Goal: Task Accomplishment & Management: Manage account settings

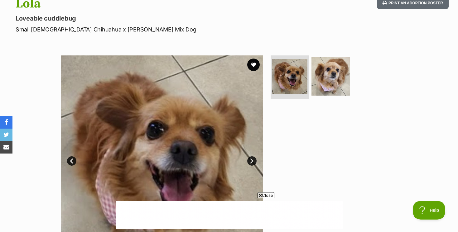
scroll to position [76, 0]
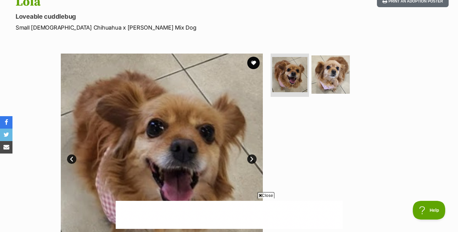
click at [251, 156] on link "Next" at bounding box center [251, 159] width 9 height 9
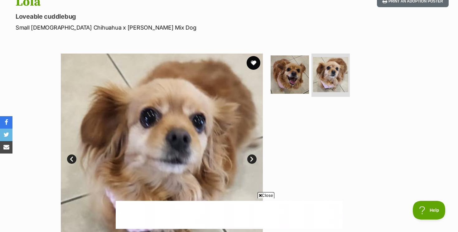
click at [254, 62] on button "favourite" at bounding box center [253, 63] width 14 height 14
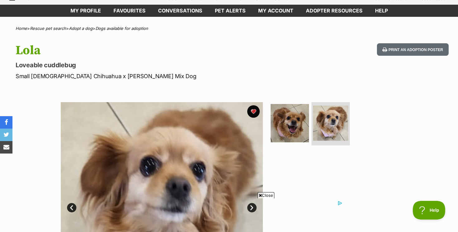
scroll to position [22, 0]
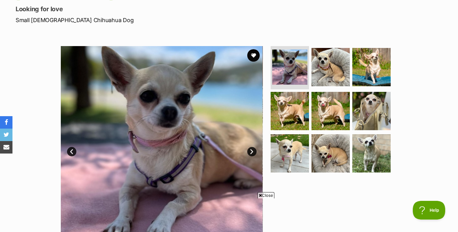
click at [253, 150] on link "Next" at bounding box center [251, 151] width 9 height 9
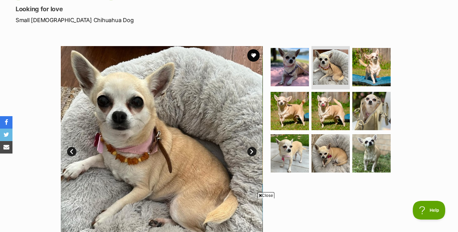
click at [253, 150] on link "Next" at bounding box center [251, 151] width 9 height 9
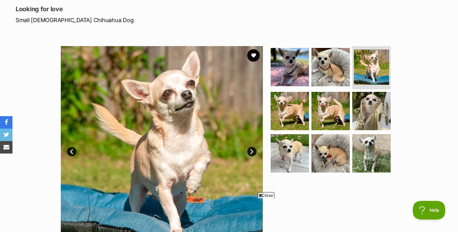
click at [253, 150] on link "Next" at bounding box center [251, 151] width 9 height 9
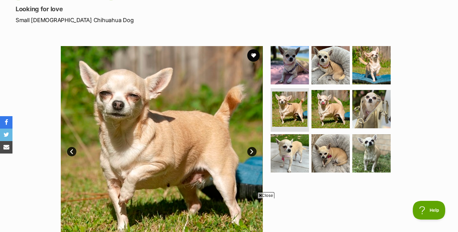
click at [253, 150] on link "Next" at bounding box center [251, 151] width 9 height 9
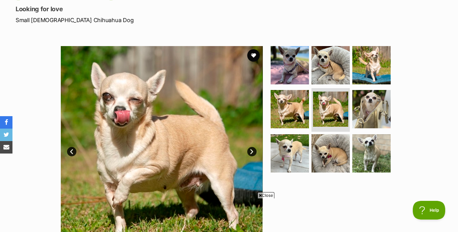
click at [253, 150] on link "Next" at bounding box center [251, 151] width 9 height 9
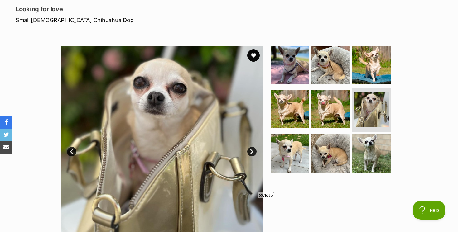
click at [253, 150] on link "Next" at bounding box center [251, 151] width 9 height 9
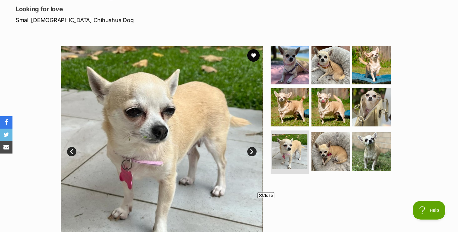
click at [253, 150] on link "Next" at bounding box center [251, 151] width 9 height 9
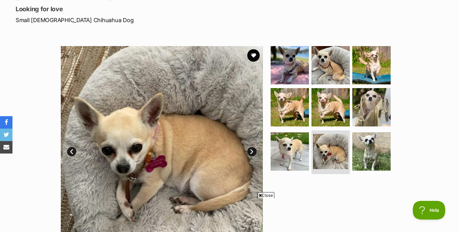
click at [253, 150] on link "Next" at bounding box center [251, 151] width 9 height 9
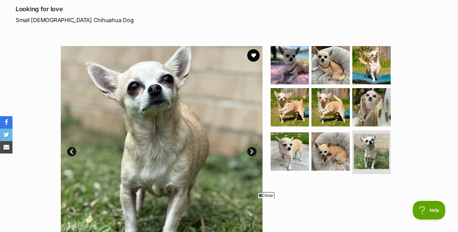
click at [253, 150] on link "Next" at bounding box center [251, 151] width 9 height 9
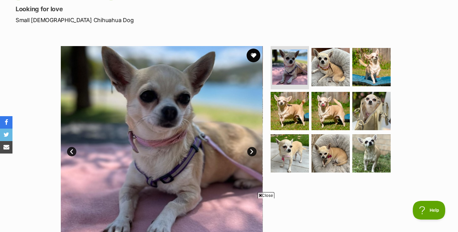
click at [253, 55] on button "favourite" at bounding box center [253, 56] width 14 height 14
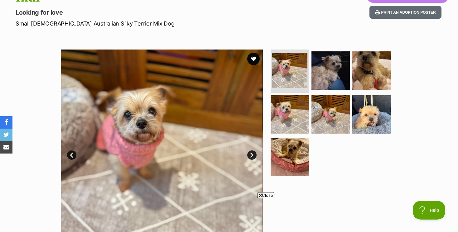
click at [251, 155] on link "Next" at bounding box center [251, 154] width 9 height 9
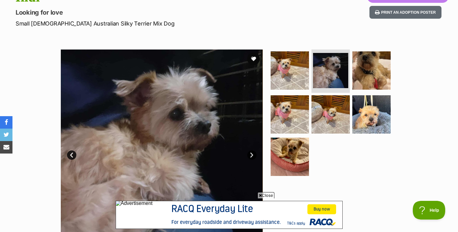
click at [251, 155] on link "Next" at bounding box center [251, 154] width 9 height 9
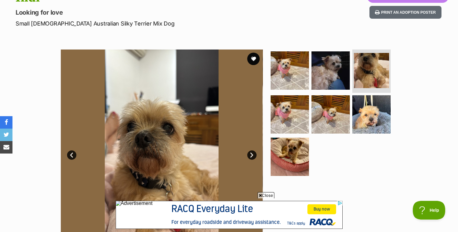
click at [251, 155] on link "Next" at bounding box center [251, 154] width 9 height 9
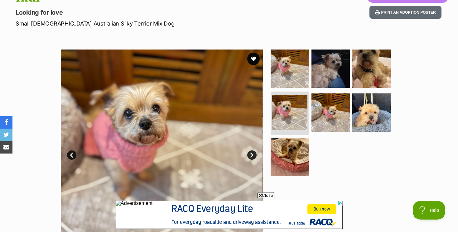
click at [251, 155] on link "Next" at bounding box center [251, 154] width 9 height 9
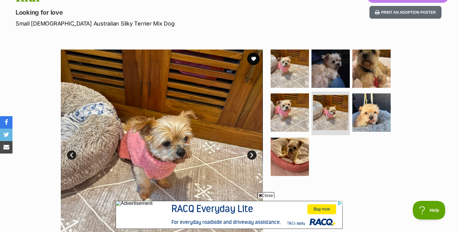
click at [251, 155] on link "Next" at bounding box center [251, 154] width 9 height 9
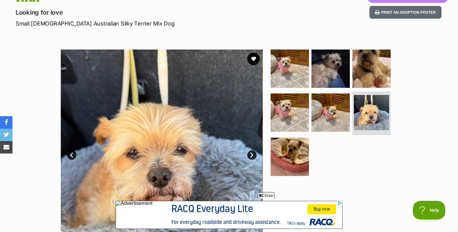
click at [251, 155] on link "Next" at bounding box center [251, 154] width 9 height 9
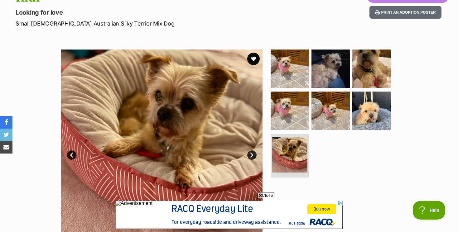
click at [251, 155] on link "Next" at bounding box center [251, 154] width 9 height 9
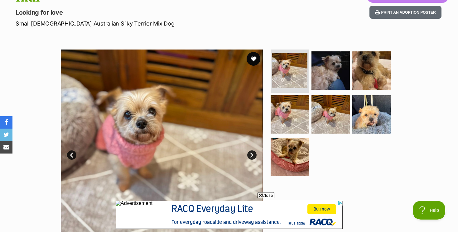
click at [253, 58] on button "favourite" at bounding box center [253, 59] width 14 height 14
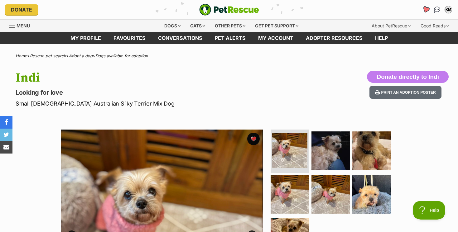
click at [427, 7] on icon "Favourites" at bounding box center [425, 9] width 7 height 7
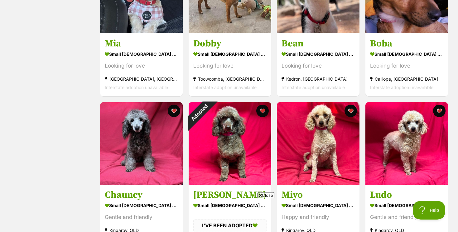
scroll to position [484, 0]
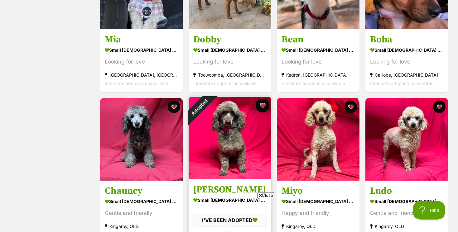
click at [262, 105] on button "favourite" at bounding box center [262, 106] width 14 height 14
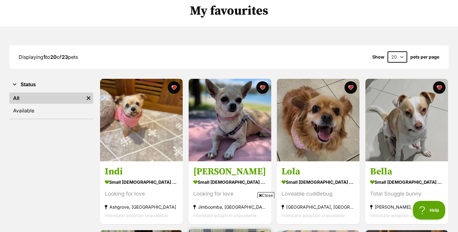
scroll to position [0, 0]
